Goal: Find specific page/section

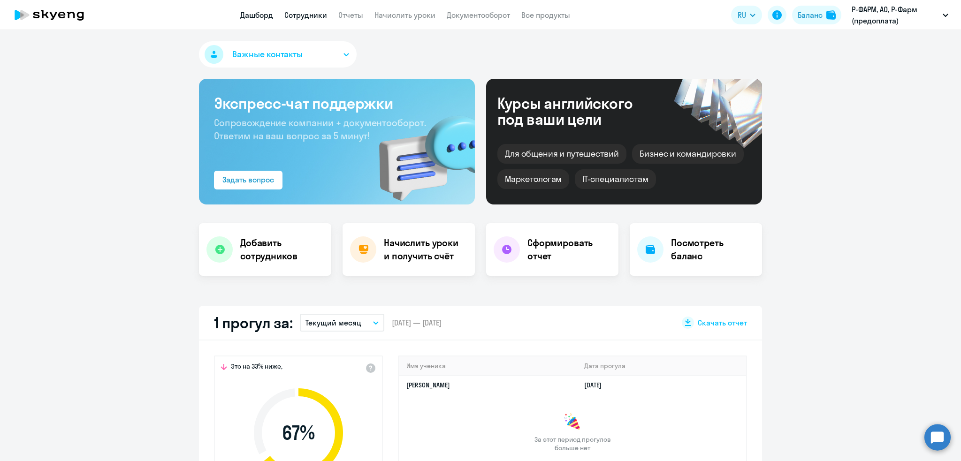
click at [291, 18] on link "Сотрудники" at bounding box center [305, 14] width 43 height 9
select select "30"
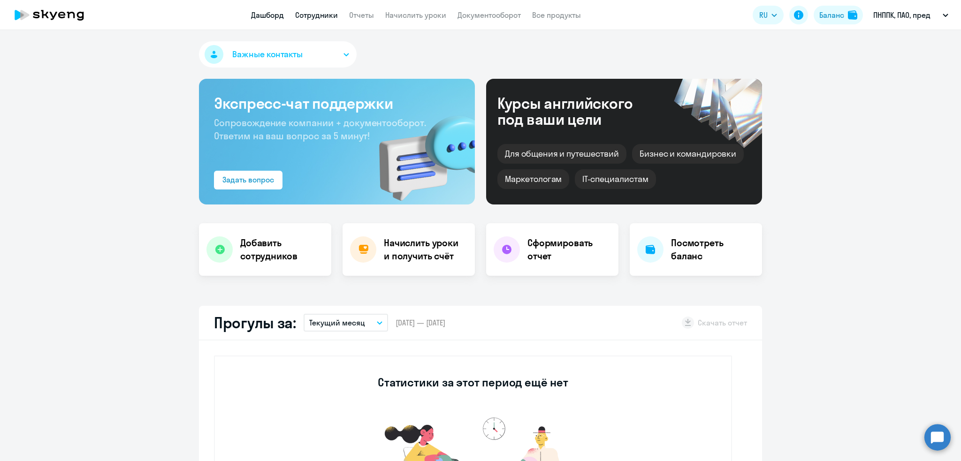
click at [318, 17] on link "Сотрудники" at bounding box center [316, 14] width 43 height 9
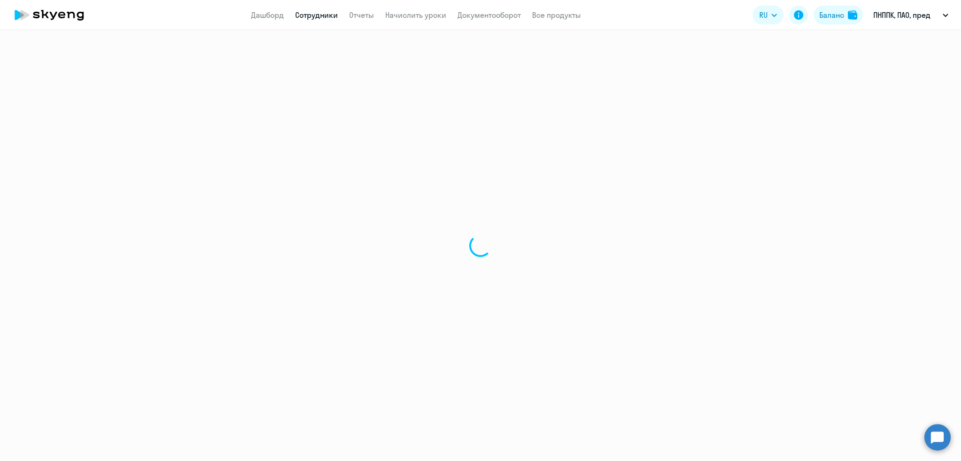
select select "30"
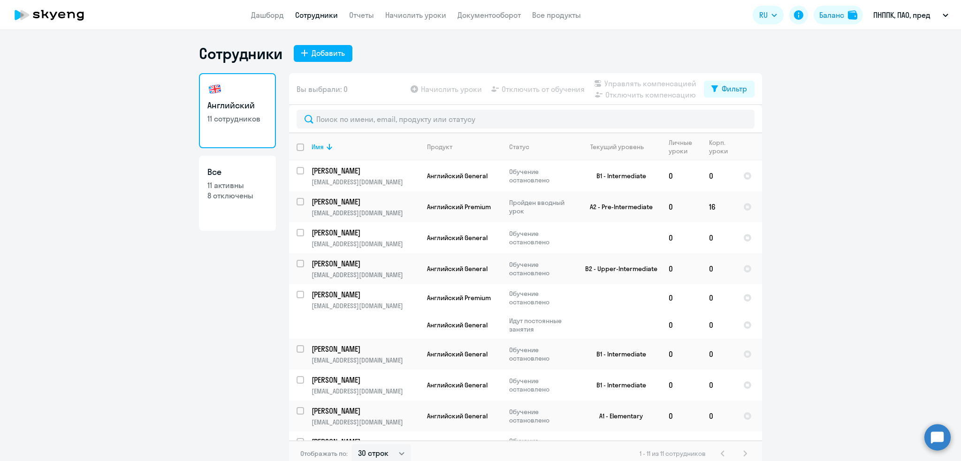
scroll to position [100, 0]
